Goal: Information Seeking & Learning: Learn about a topic

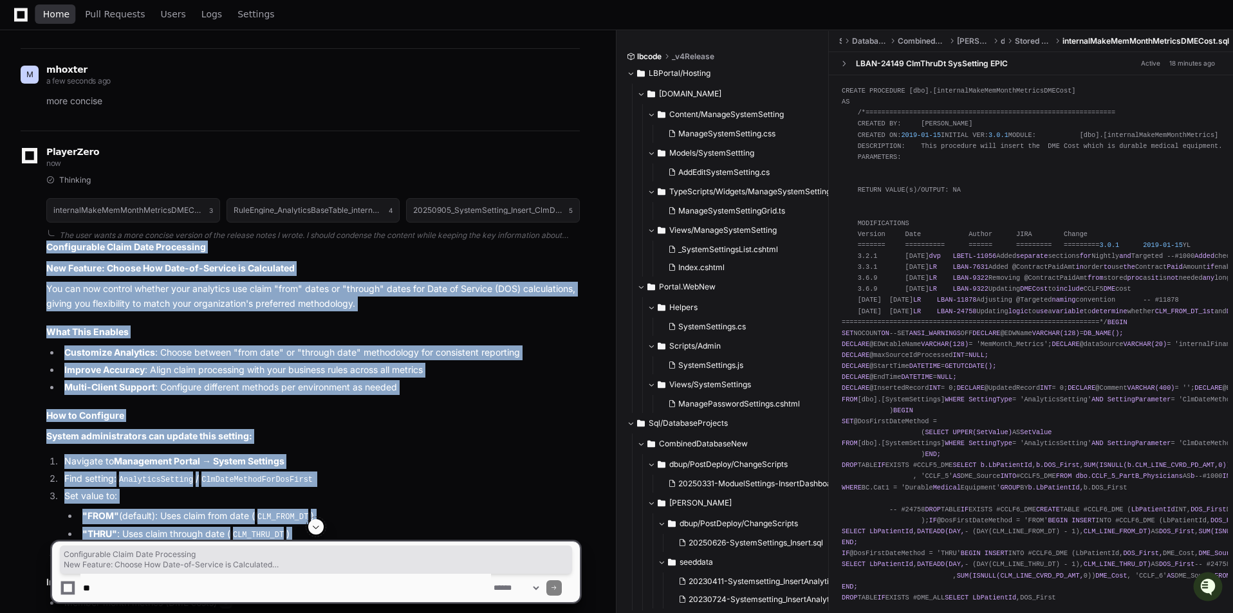
click at [48, 14] on span "Home" at bounding box center [56, 14] width 26 height 8
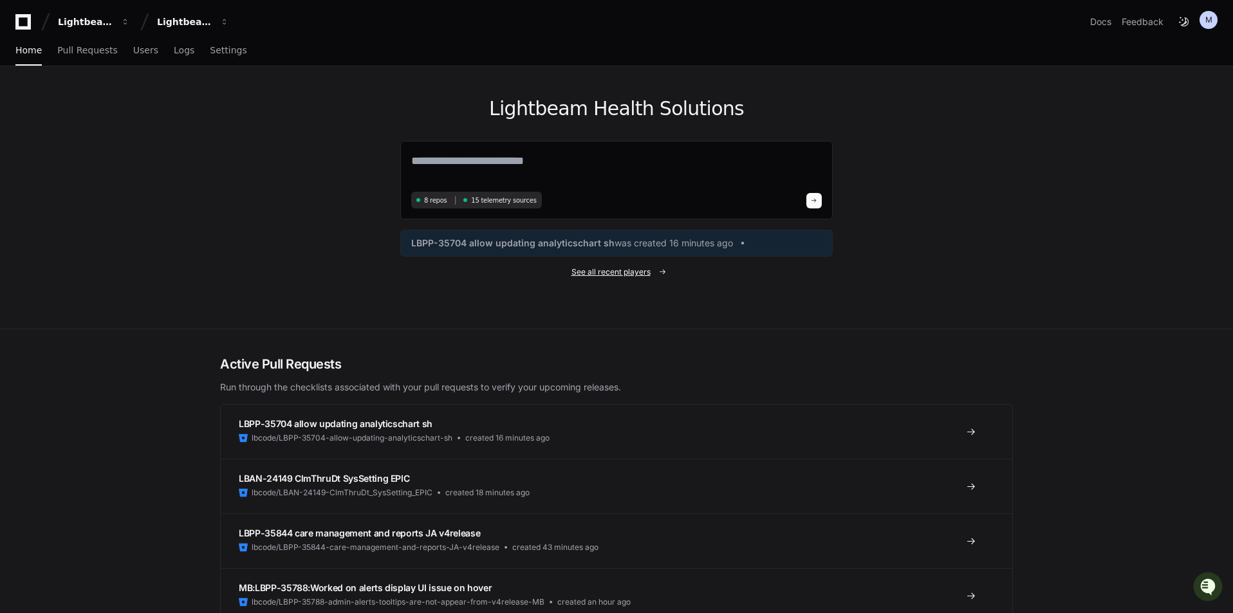
click at [607, 270] on span "See all recent players" at bounding box center [610, 272] width 79 height 10
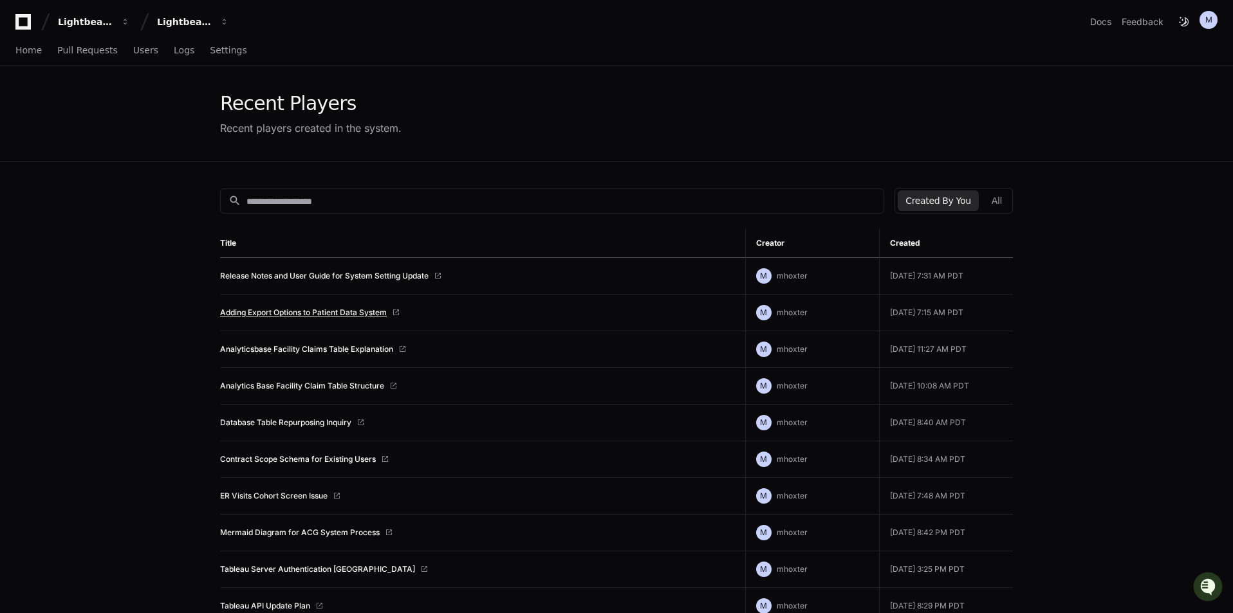
click at [336, 313] on link "Adding Export Options to Patient Data System" at bounding box center [303, 313] width 167 height 10
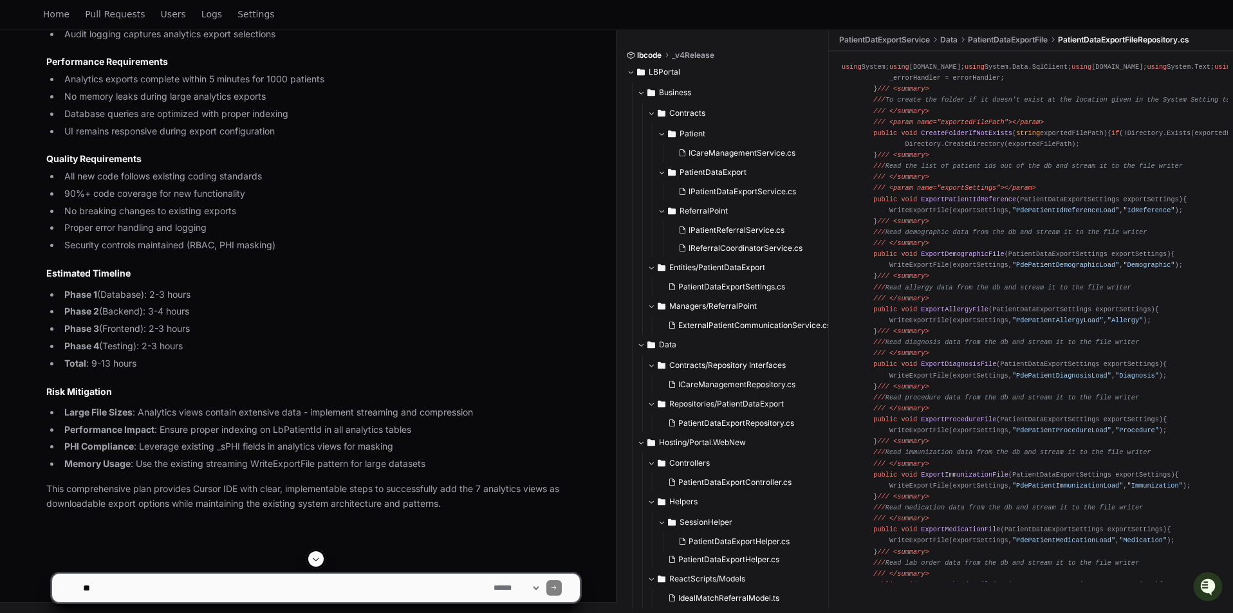
scroll to position [14003, 0]
click at [284, 470] on li "Memory Usage : Use the existing streaming WriteExportFile pattern for large dat…" at bounding box center [319, 464] width 519 height 15
